Goal: Task Accomplishment & Management: Manage account settings

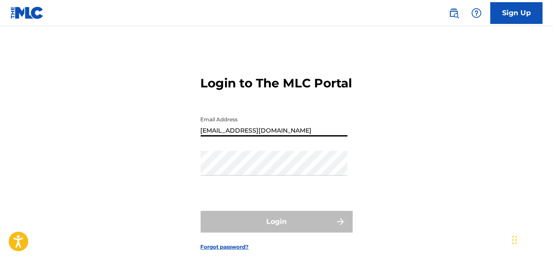
click at [300, 136] on input "[EMAIL_ADDRESS][DOMAIN_NAME]" at bounding box center [274, 124] width 147 height 25
click at [235, 136] on input "Email Address" at bounding box center [274, 124] width 147 height 25
click at [230, 136] on input "Email Address" at bounding box center [274, 124] width 147 height 25
type input "[EMAIL_ADDRESS][DOMAIN_NAME]"
click at [227, 136] on input "Email Address" at bounding box center [274, 124] width 147 height 25
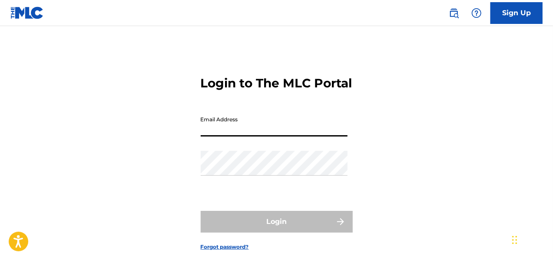
type input "[EMAIL_ADDRESS][DOMAIN_NAME]"
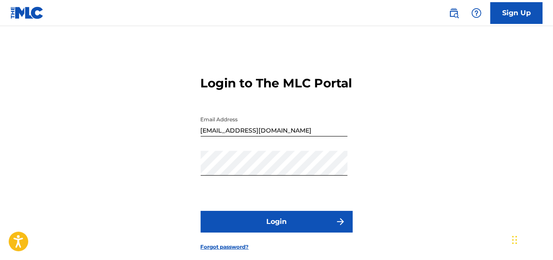
click at [281, 232] on button "Login" at bounding box center [277, 222] width 152 height 22
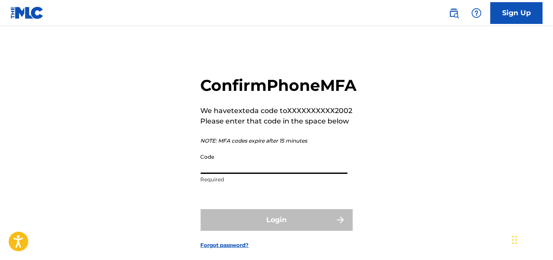
click at [232, 174] on input "Code" at bounding box center [274, 161] width 147 height 25
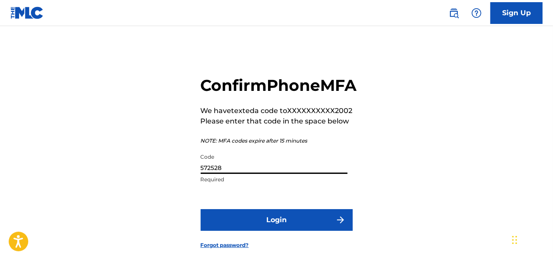
type input "572528"
click at [253, 231] on button "Login" at bounding box center [277, 220] width 152 height 22
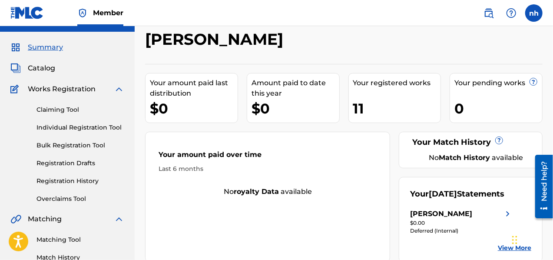
scroll to position [18, 0]
click at [48, 69] on span "Catalog" at bounding box center [41, 68] width 27 height 10
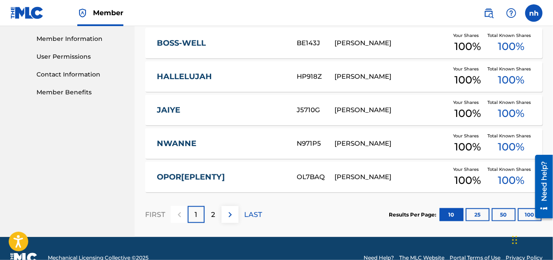
scroll to position [391, 0]
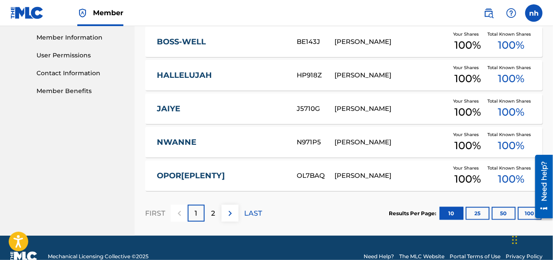
click at [232, 213] on img at bounding box center [230, 213] width 10 height 10
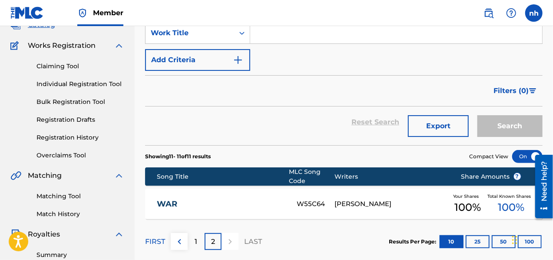
scroll to position [105, 0]
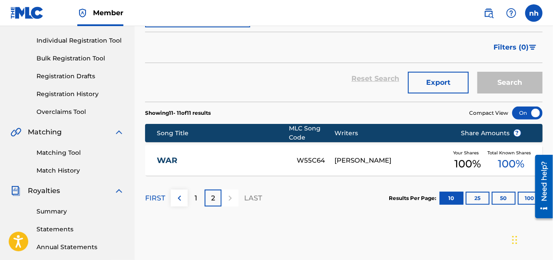
click at [180, 196] on img at bounding box center [179, 198] width 10 height 10
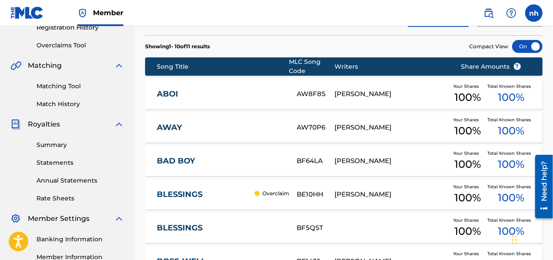
scroll to position [236, 0]
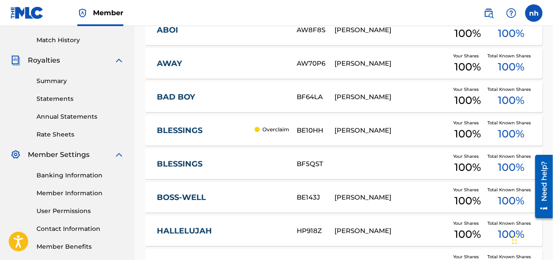
click at [294, 136] on div "BLESSINGS Overclaim BE10HH NWOSU HENRY Your Shares 100 % Total Known Shares 100…" at bounding box center [344, 130] width 398 height 30
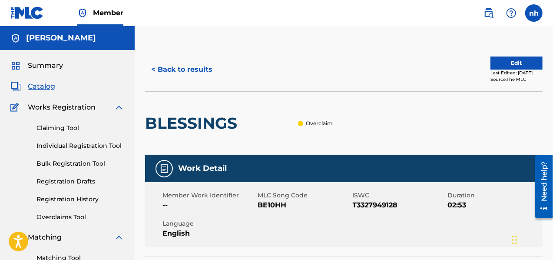
click at [527, 65] on button "Edit" at bounding box center [517, 62] width 52 height 13
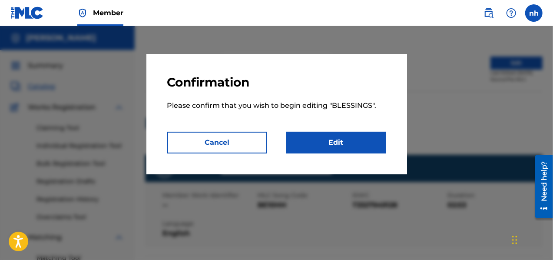
click at [351, 141] on link "Edit" at bounding box center [336, 143] width 100 height 22
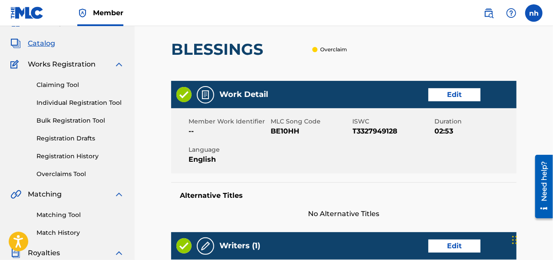
scroll to position [43, 0]
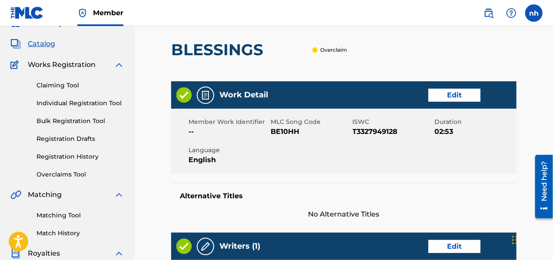
click at [451, 91] on link "Edit" at bounding box center [454, 95] width 52 height 13
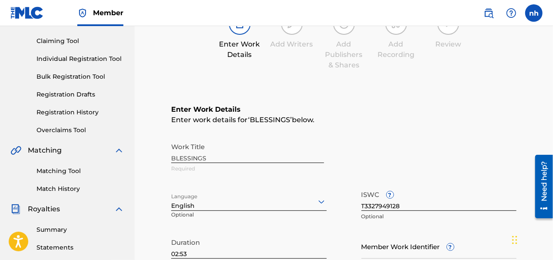
scroll to position [87, 0]
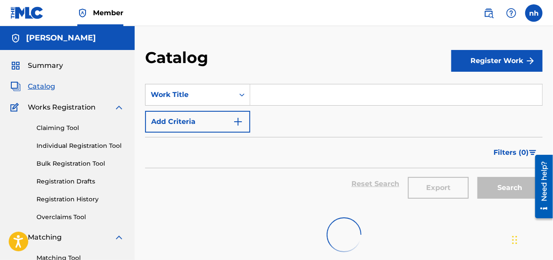
scroll to position [236, 0]
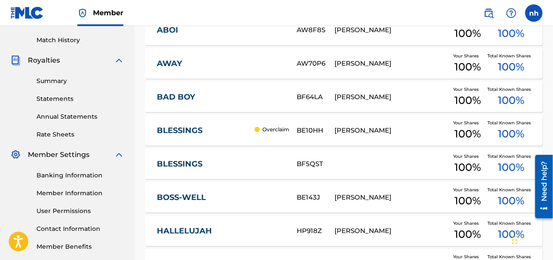
drag, startPoint x: 292, startPoint y: 126, endPoint x: 219, endPoint y: 128, distance: 73.5
click at [219, 128] on link "BLESSINGS" at bounding box center [203, 131] width 93 height 10
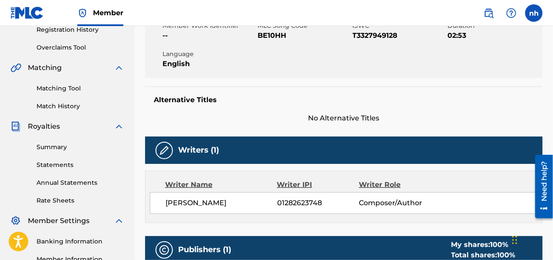
scroll to position [130, 0]
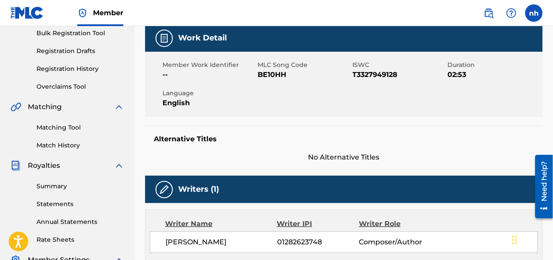
scroll to position [236, 0]
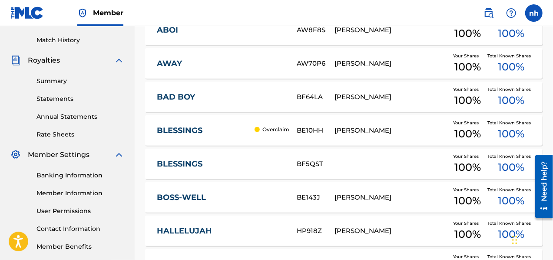
click at [205, 132] on link "BLESSINGS" at bounding box center [203, 131] width 93 height 10
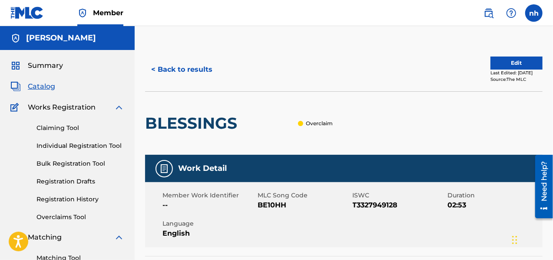
drag, startPoint x: 254, startPoint y: 127, endPoint x: 219, endPoint y: 52, distance: 82.6
drag, startPoint x: 219, startPoint y: 52, endPoint x: 209, endPoint y: 44, distance: 13.3
click at [534, 15] on label at bounding box center [533, 12] width 17 height 17
click at [534, 13] on input "nh nwosu henry dchenry339@gmail.com Notification Preferences Profile Log out" at bounding box center [534, 13] width 0 height 0
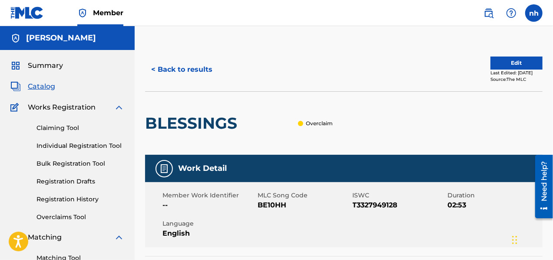
click at [266, 50] on div "< Back to results Edit Last Edited: July 30, 2025 Source: The MLC" at bounding box center [344, 69] width 398 height 43
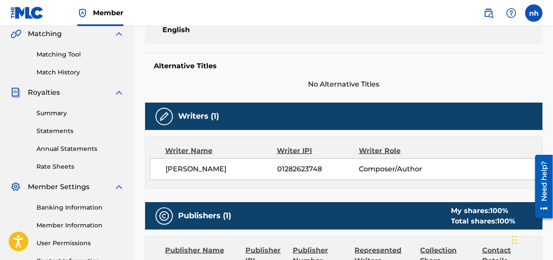
scroll to position [217, 0]
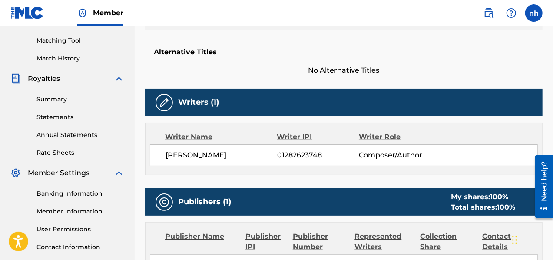
click at [162, 100] on img at bounding box center [164, 102] width 10 height 10
click at [162, 102] on img at bounding box center [164, 102] width 10 height 10
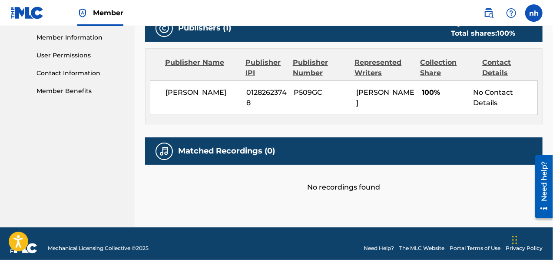
scroll to position [399, 0]
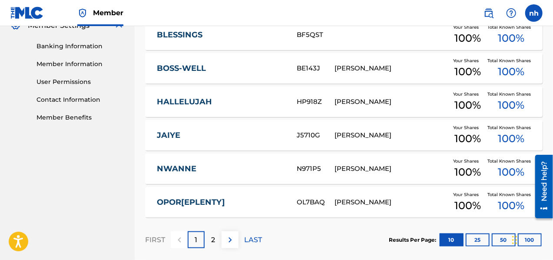
scroll to position [278, 0]
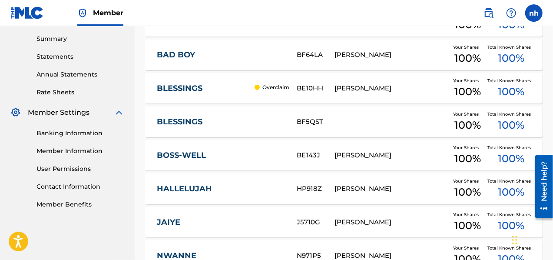
click at [374, 89] on div "NWOSU HENRY" at bounding box center [391, 88] width 113 height 10
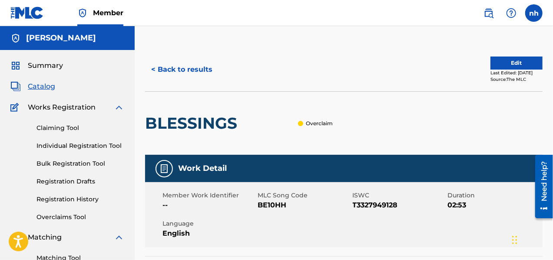
click at [509, 68] on button "Edit" at bounding box center [517, 62] width 52 height 13
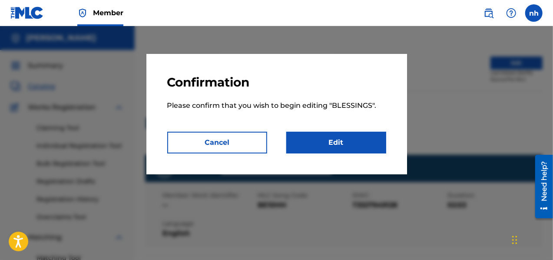
click at [364, 142] on link "Edit" at bounding box center [336, 143] width 100 height 22
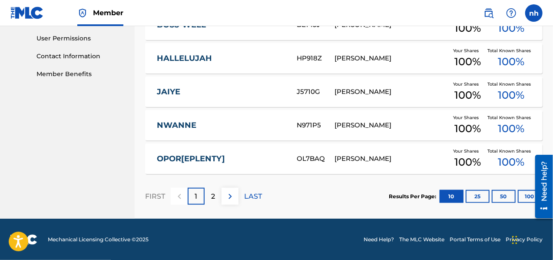
scroll to position [365, 0]
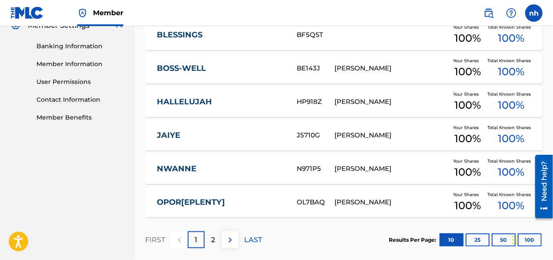
click at [476, 239] on button "25" at bounding box center [478, 239] width 24 height 13
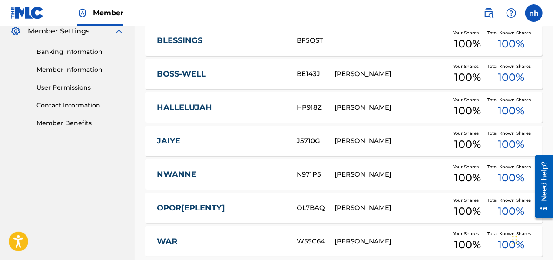
scroll to position [348, 0]
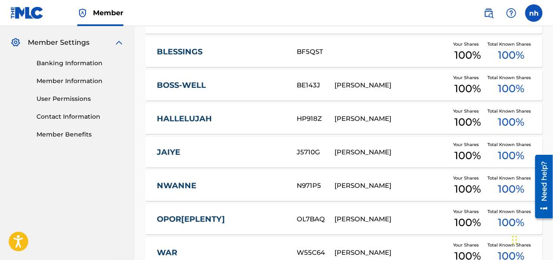
click at [268, 136] on section "Song Title MLC Song Code Writers Share Amounts ? ABOI AW8F8S NWOSU HENRY Your S…" at bounding box center [344, 72] width 398 height 391
